Goal: Navigation & Orientation: Find specific page/section

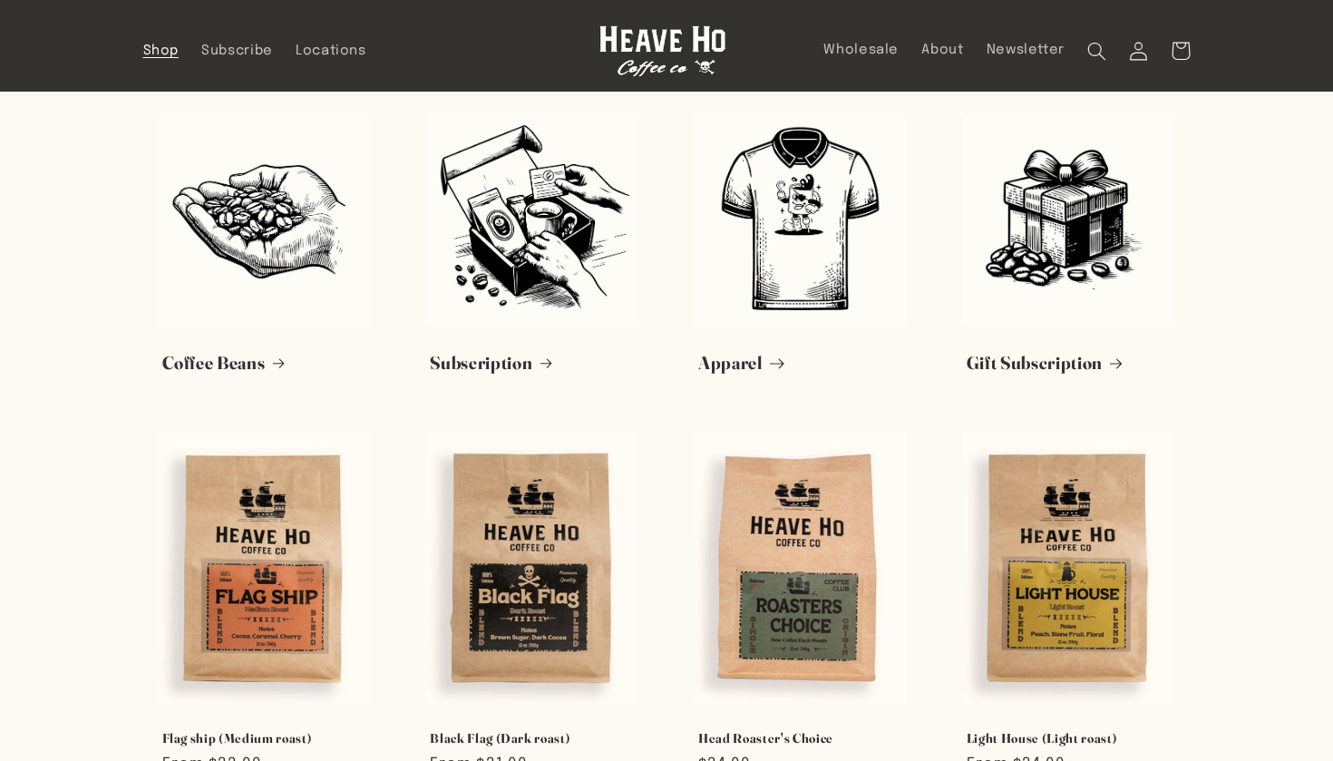
click at [797, 352] on link "Apparel" at bounding box center [800, 363] width 205 height 23
click at [332, 55] on span "Locations" at bounding box center [331, 51] width 71 height 17
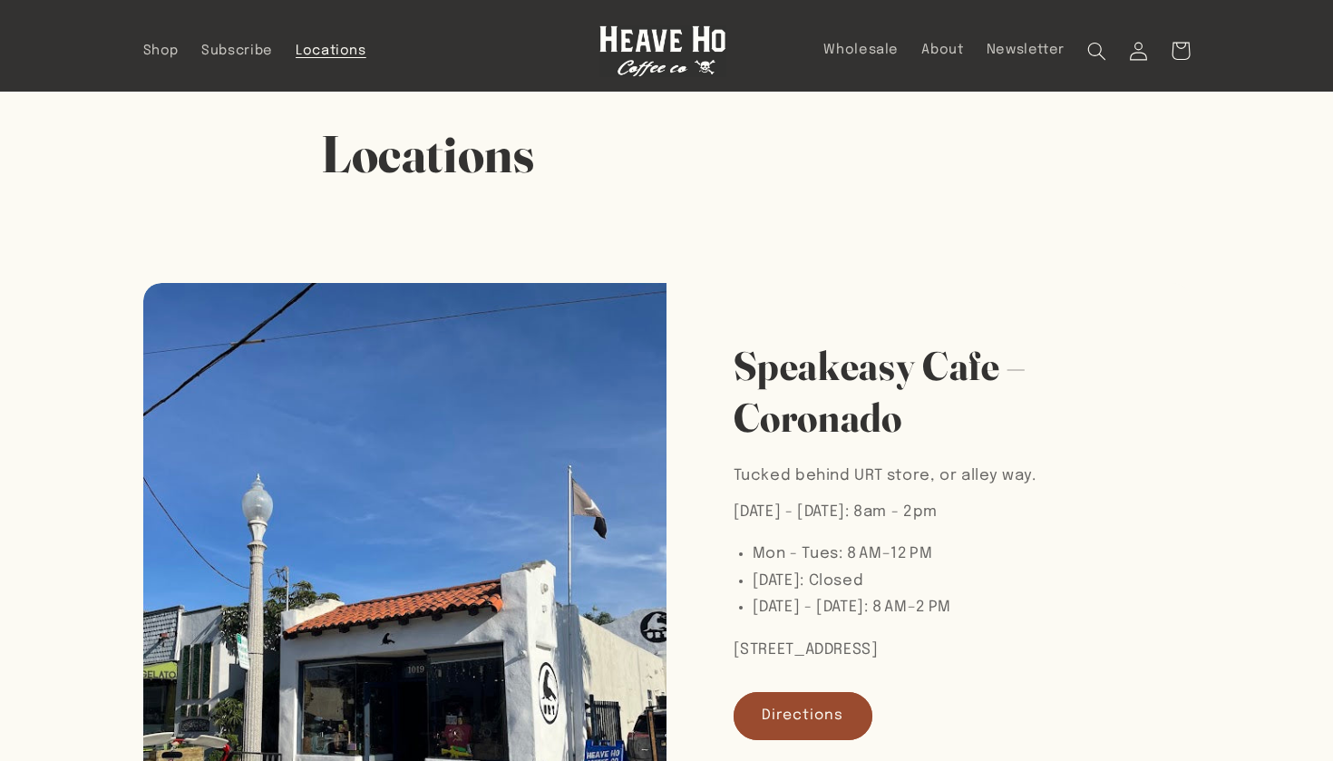
click at [653, 34] on img at bounding box center [662, 51] width 127 height 52
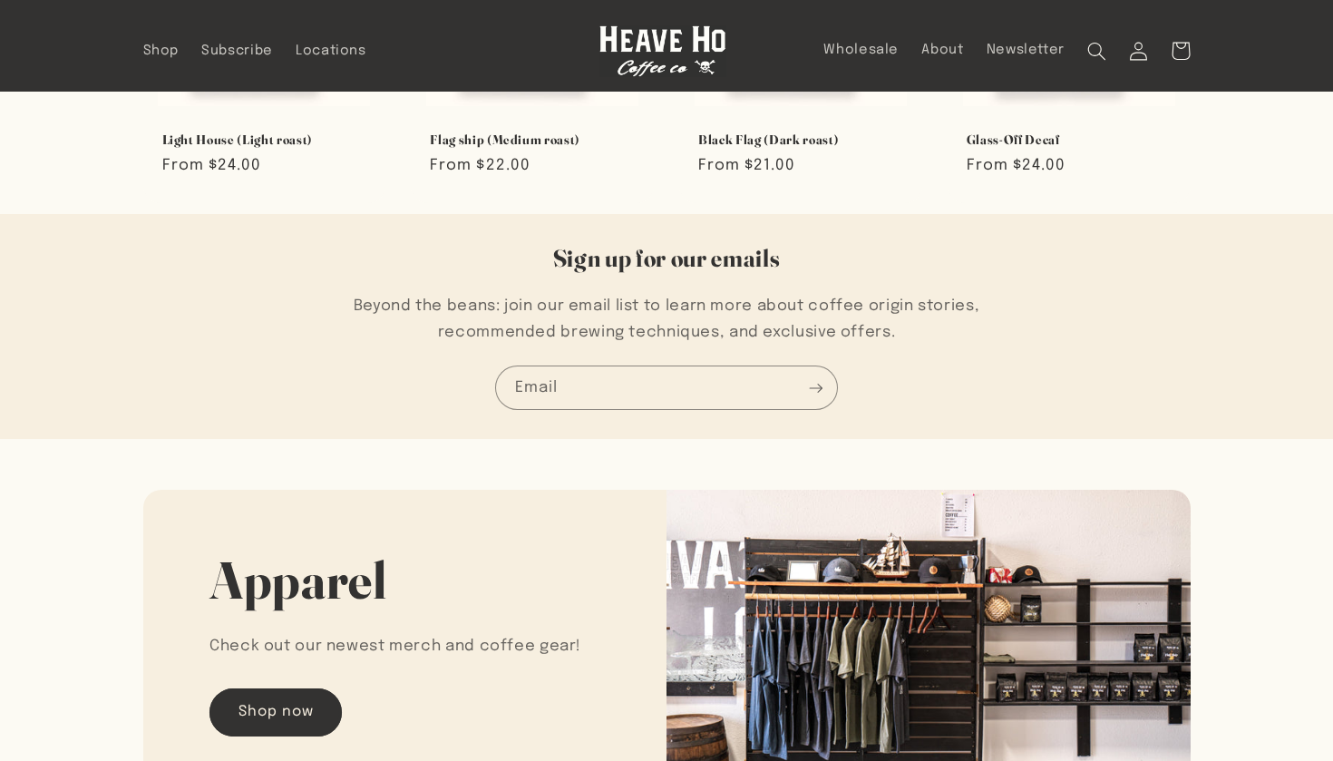
scroll to position [1115, 0]
